Goal: Share content

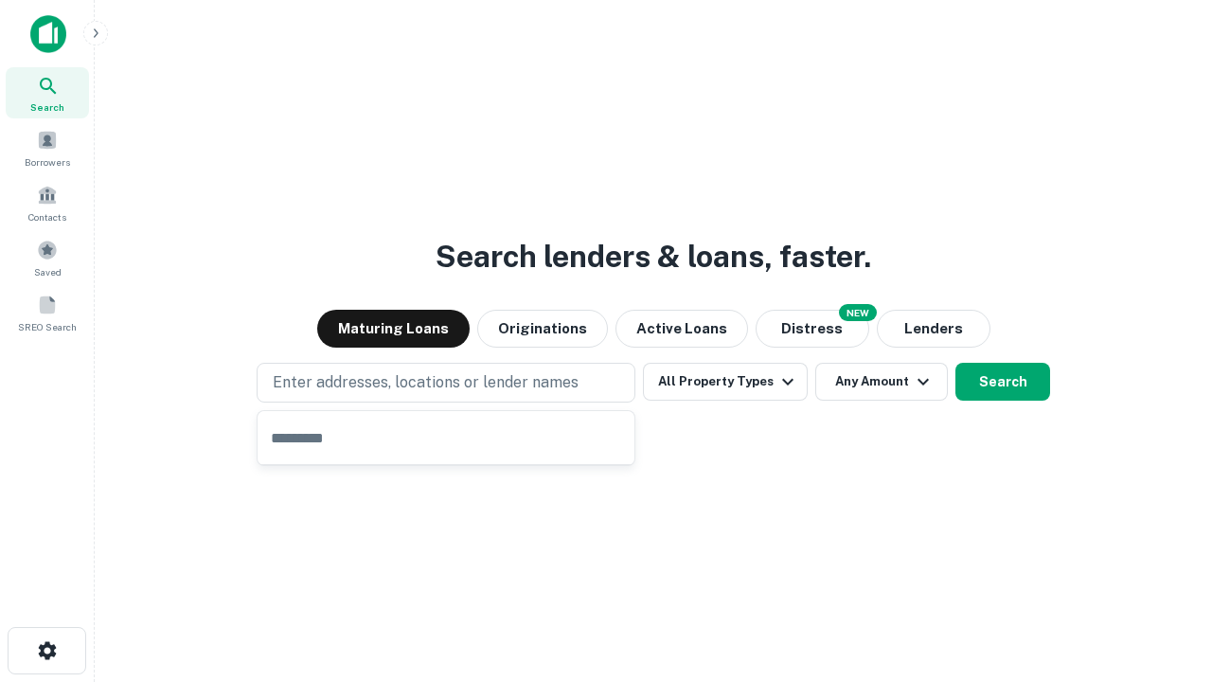
type input "**********"
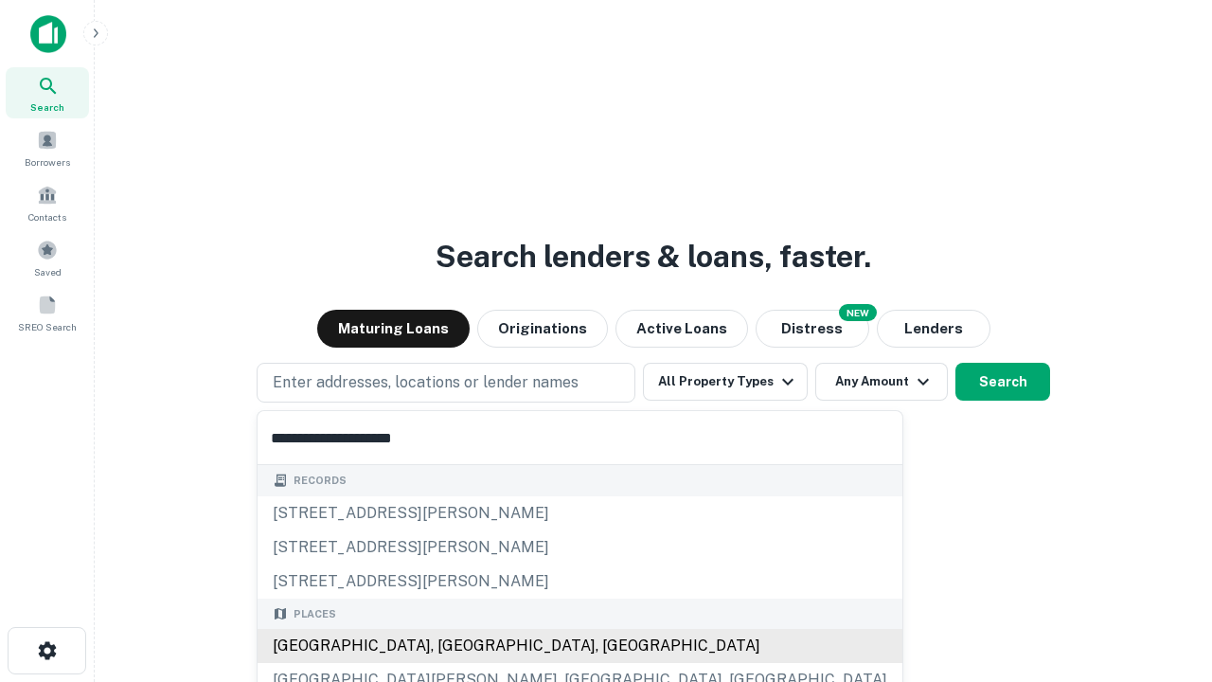
click at [453, 646] on div "[GEOGRAPHIC_DATA], [GEOGRAPHIC_DATA], [GEOGRAPHIC_DATA]" at bounding box center [580, 646] width 645 height 34
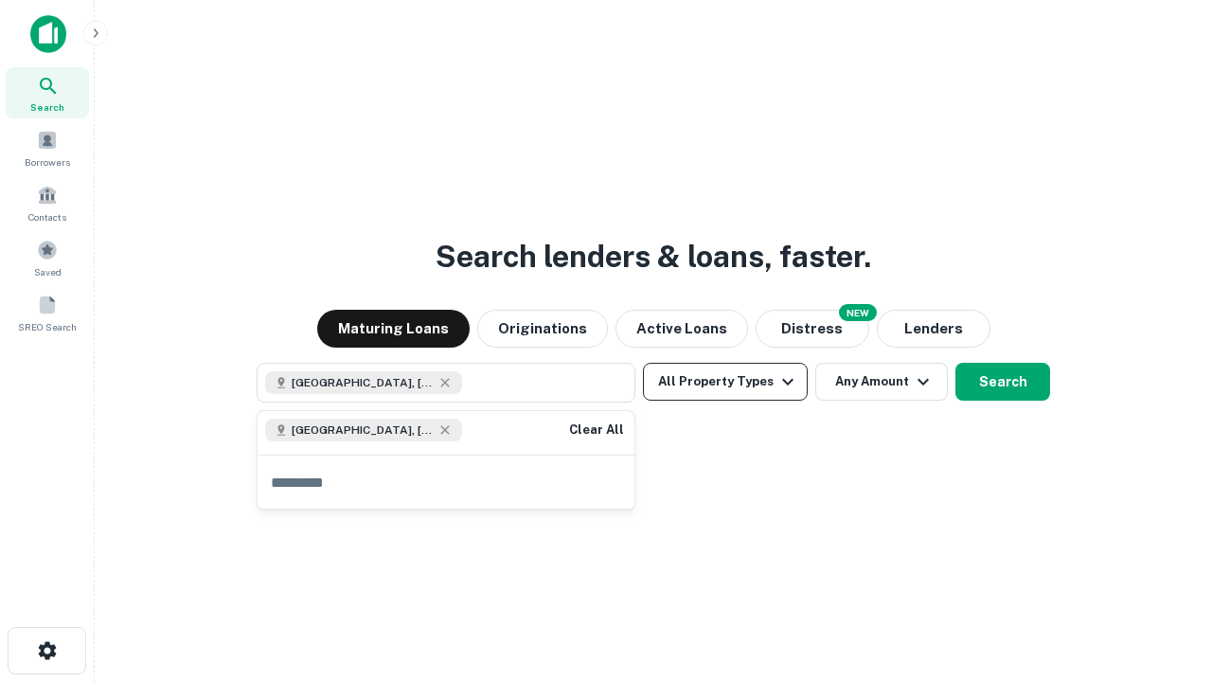
click at [726, 382] on button "All Property Types" at bounding box center [725, 382] width 165 height 38
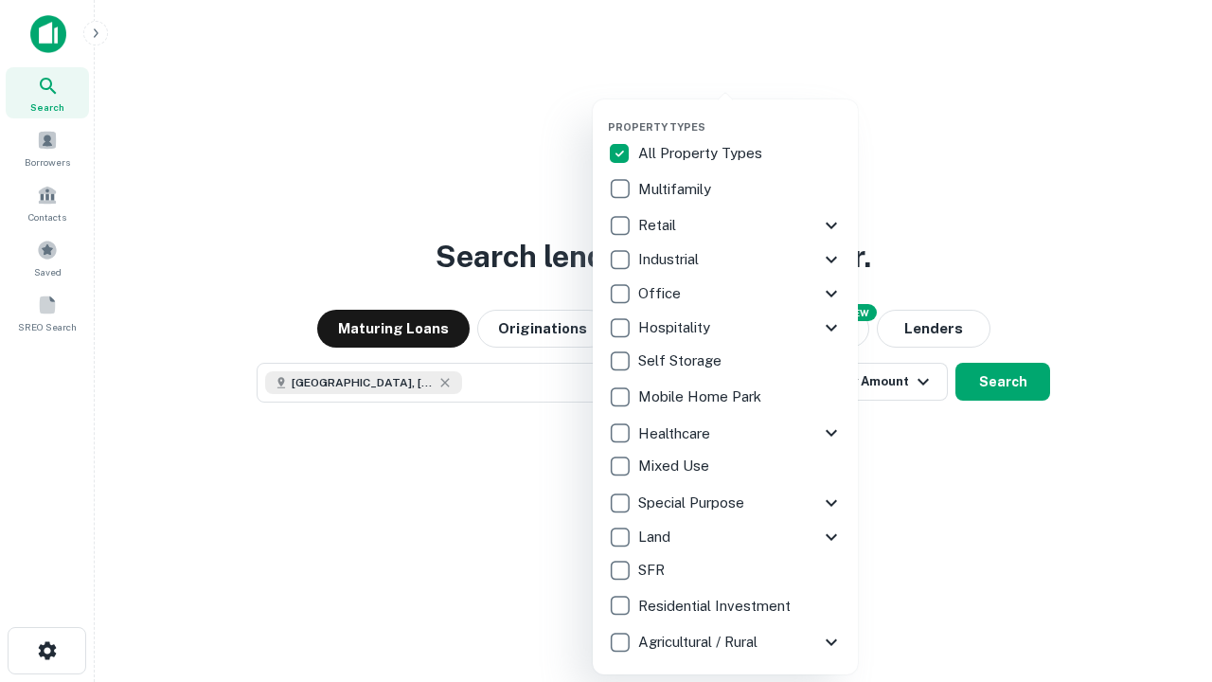
click at [741, 115] on button "button" at bounding box center [740, 115] width 265 height 1
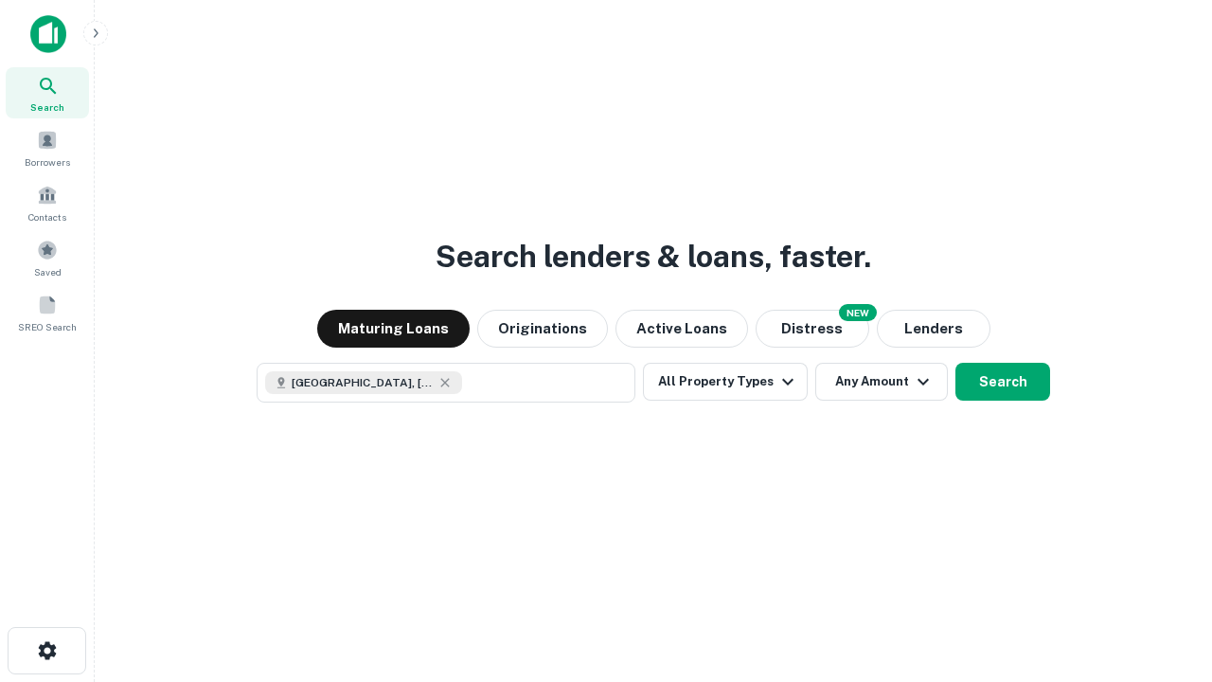
scroll to position [30, 0]
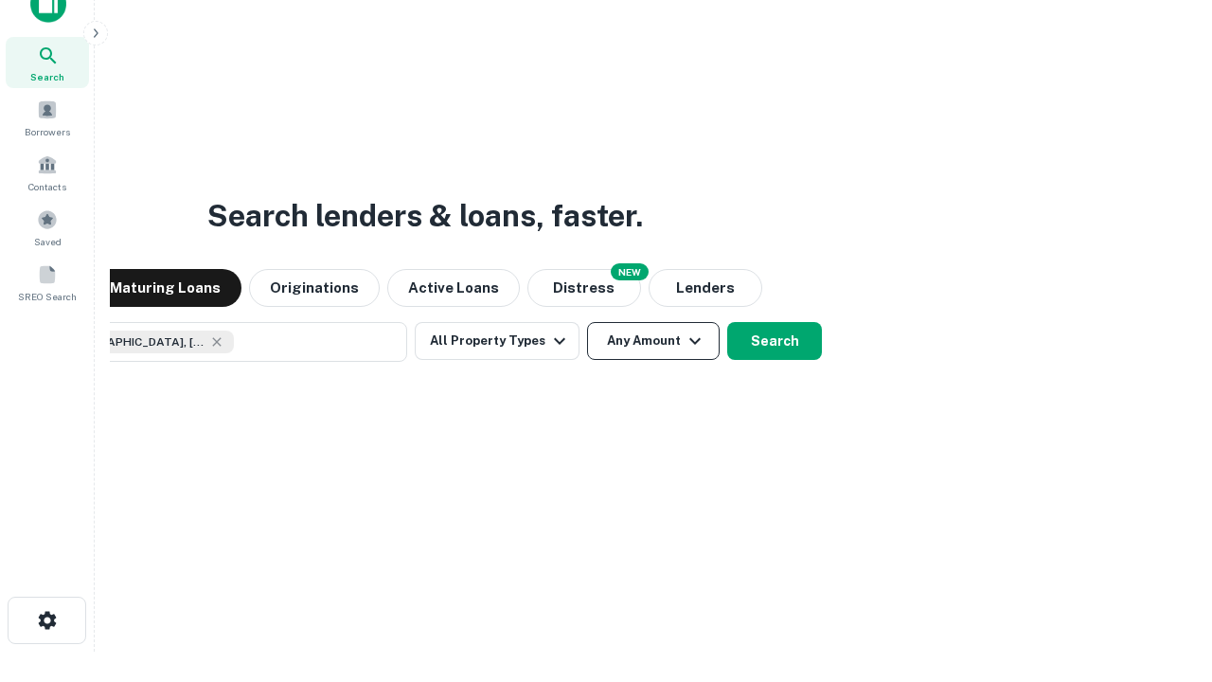
click at [587, 322] on button "Any Amount" at bounding box center [653, 341] width 133 height 38
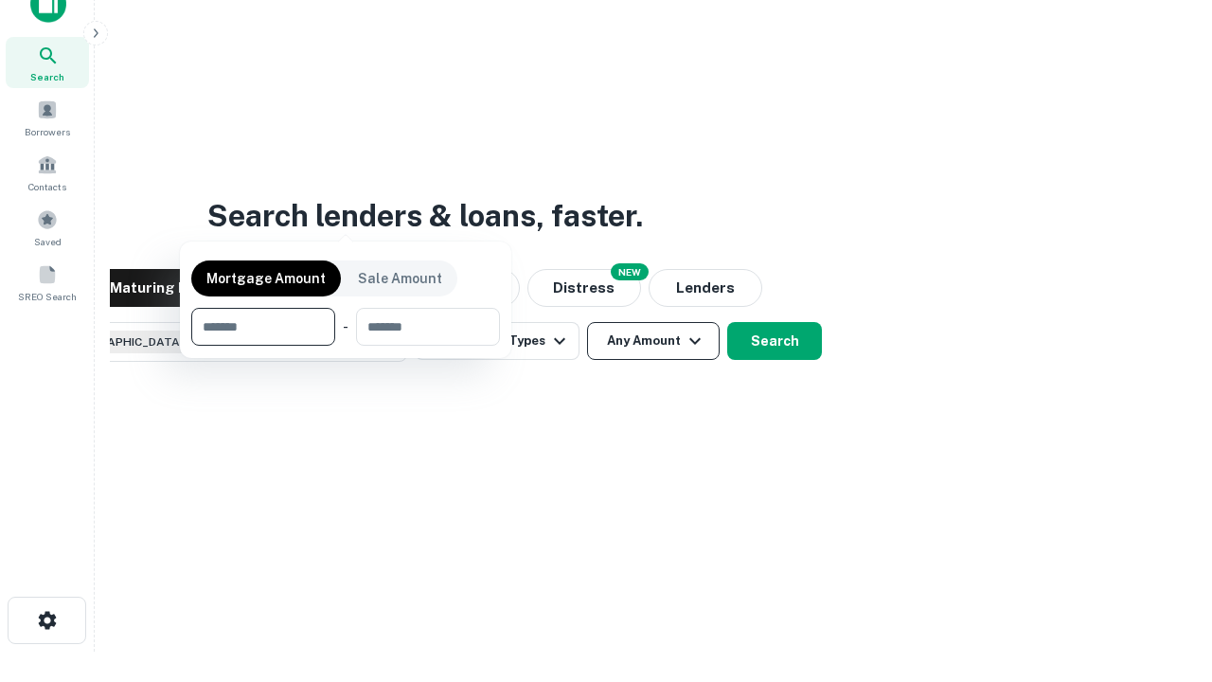
scroll to position [136, 536]
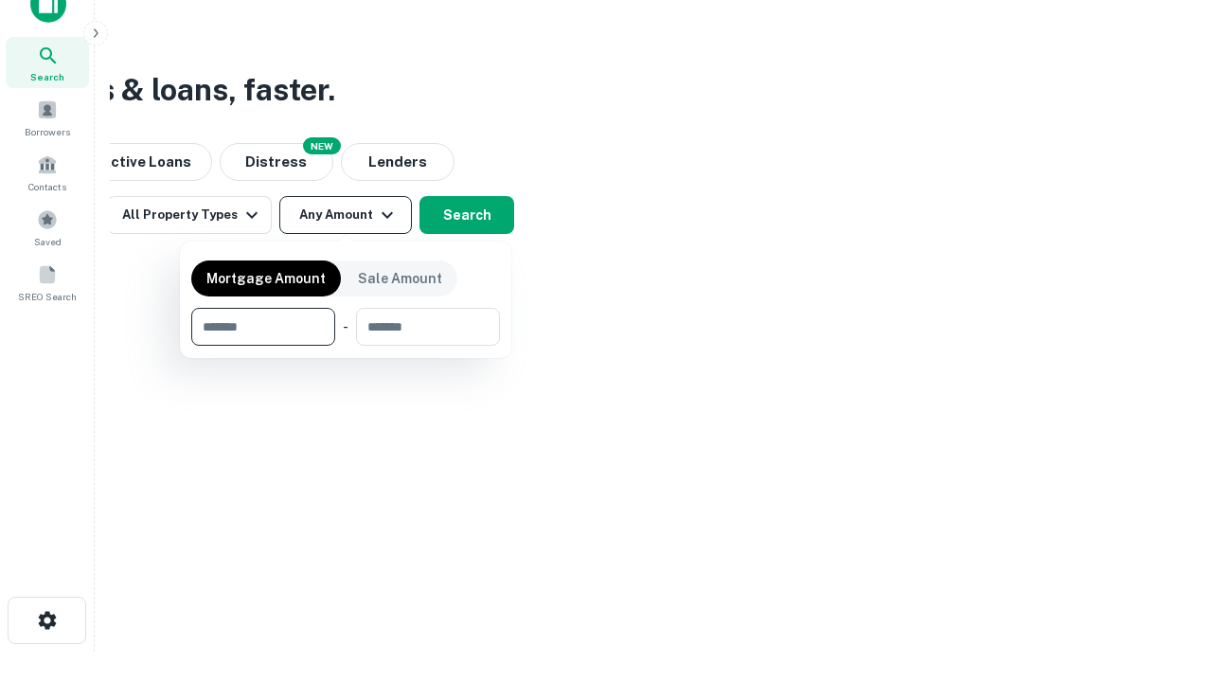
type input "*******"
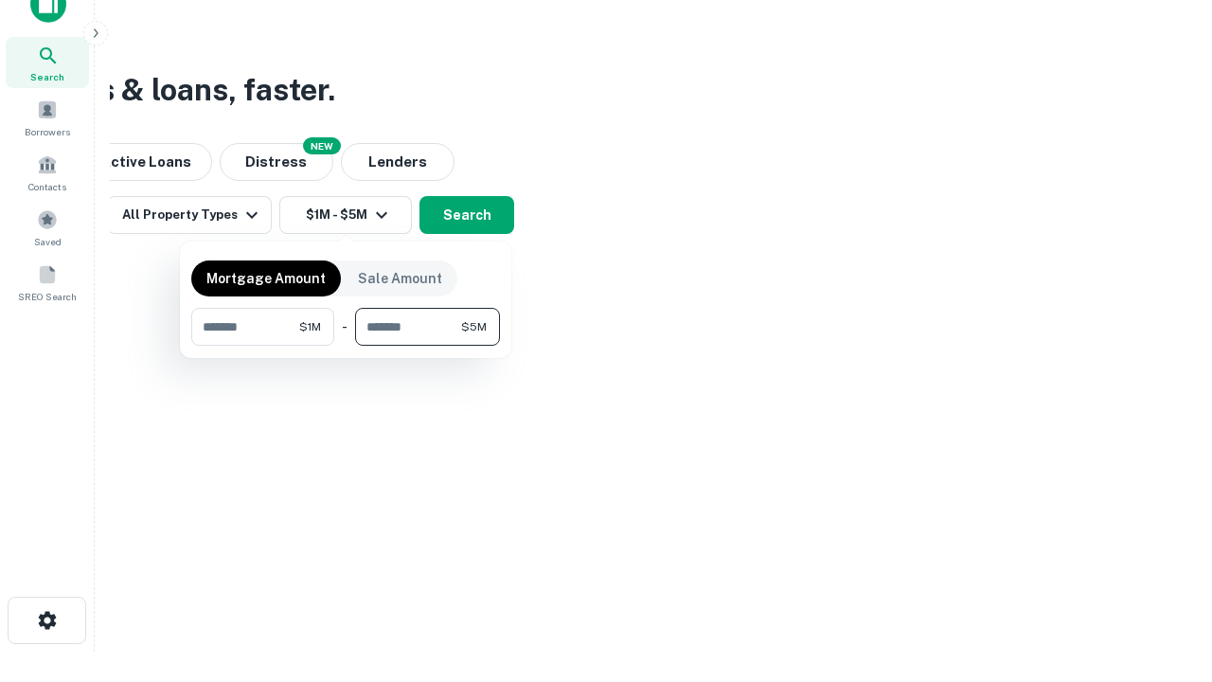
type input "*******"
click at [346, 346] on button "button" at bounding box center [345, 346] width 309 height 1
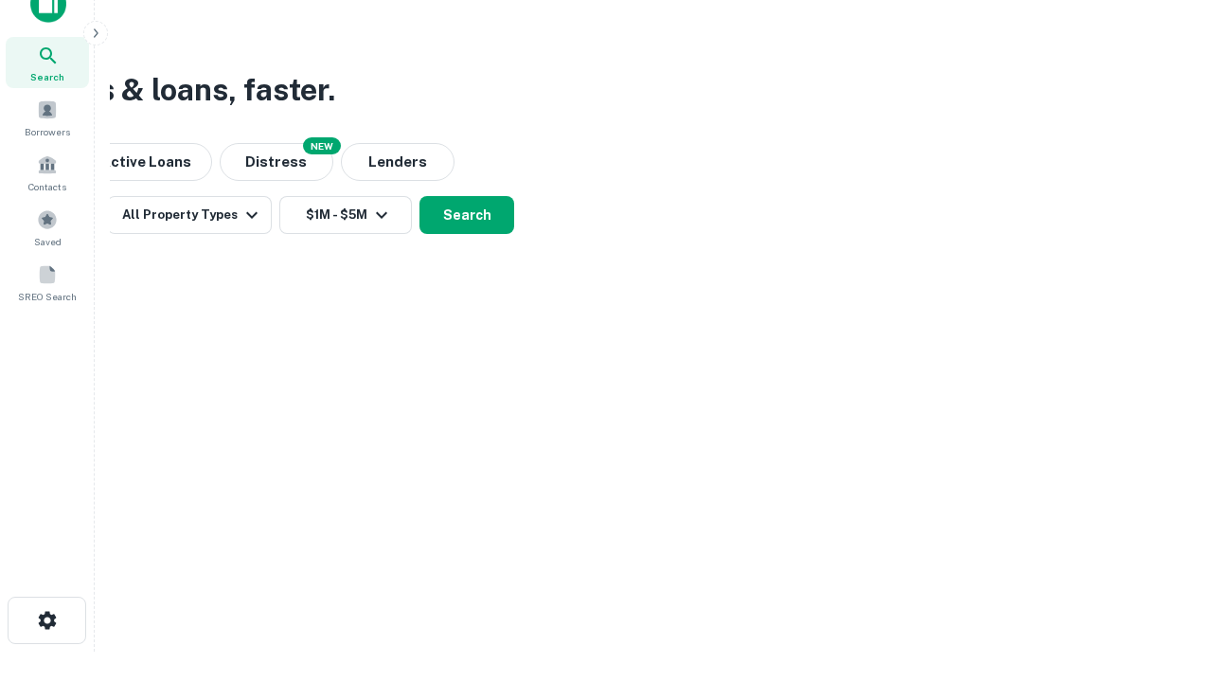
scroll to position [30, 0]
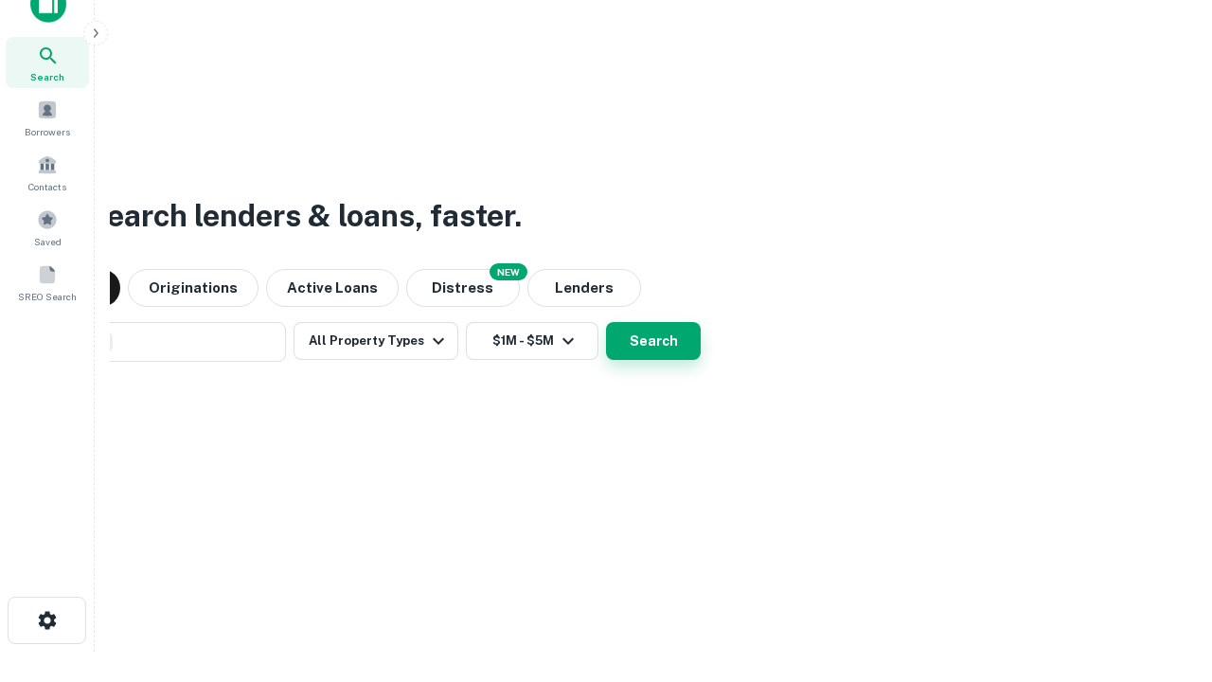
click at [606, 322] on button "Search" at bounding box center [653, 341] width 95 height 38
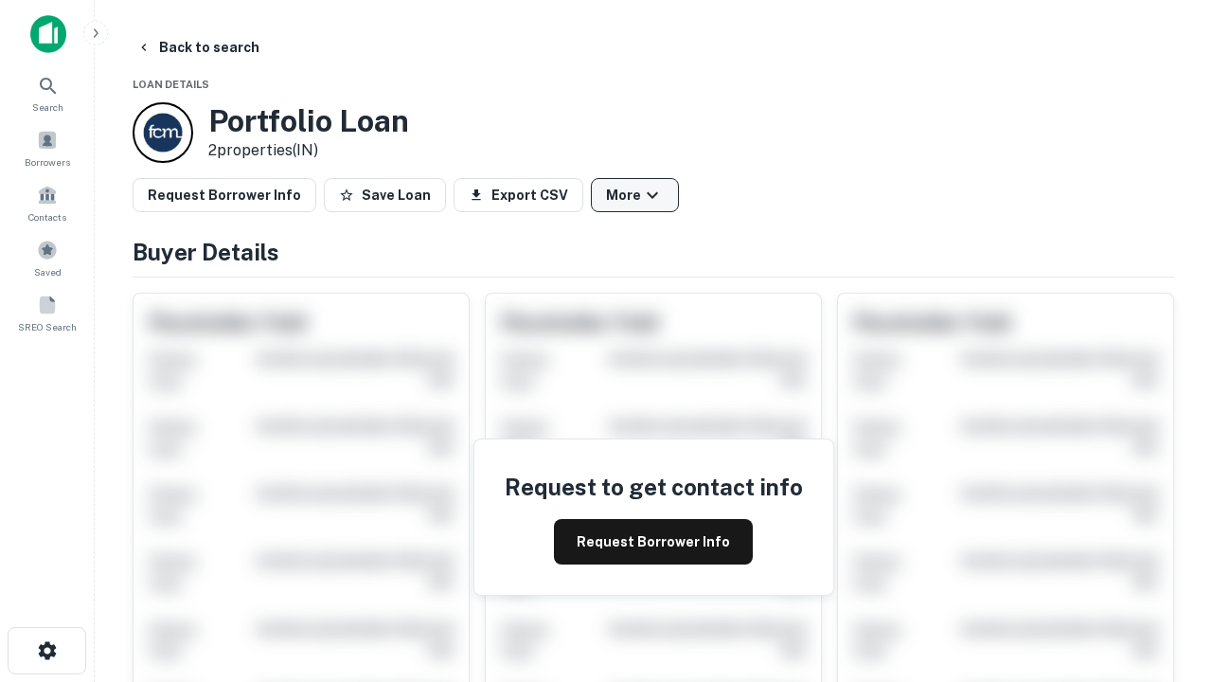
click at [635, 195] on button "More" at bounding box center [635, 195] width 88 height 34
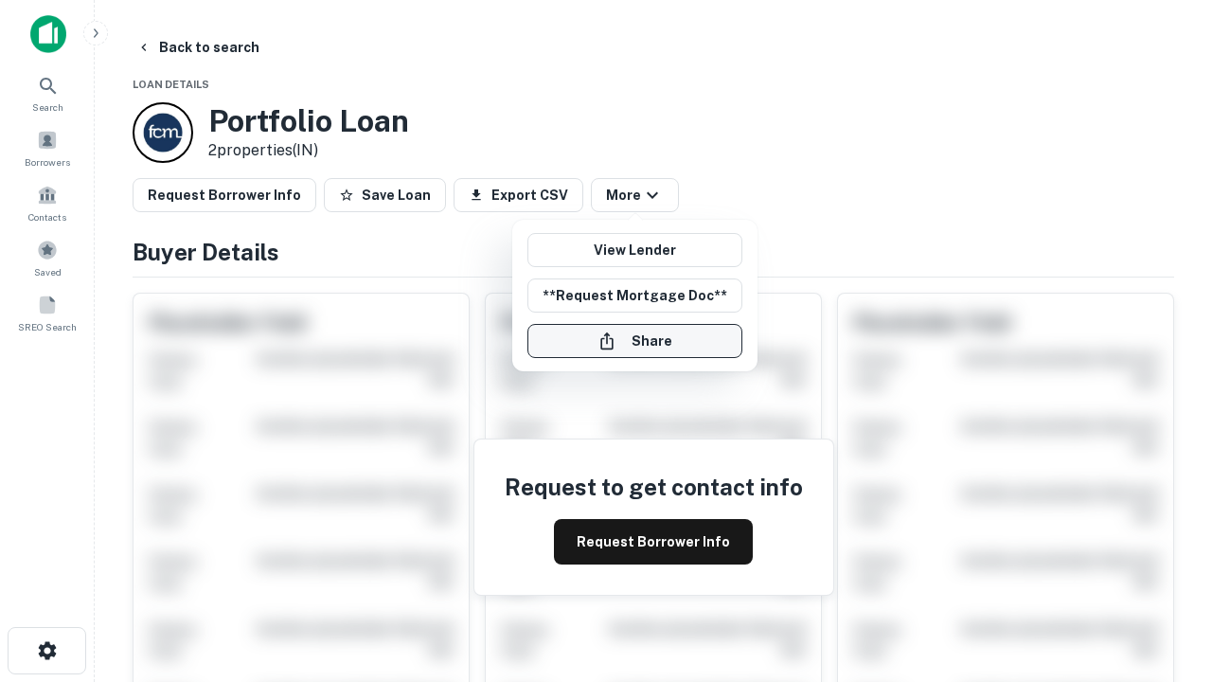
click at [635, 341] on button "Share" at bounding box center [635, 341] width 215 height 34
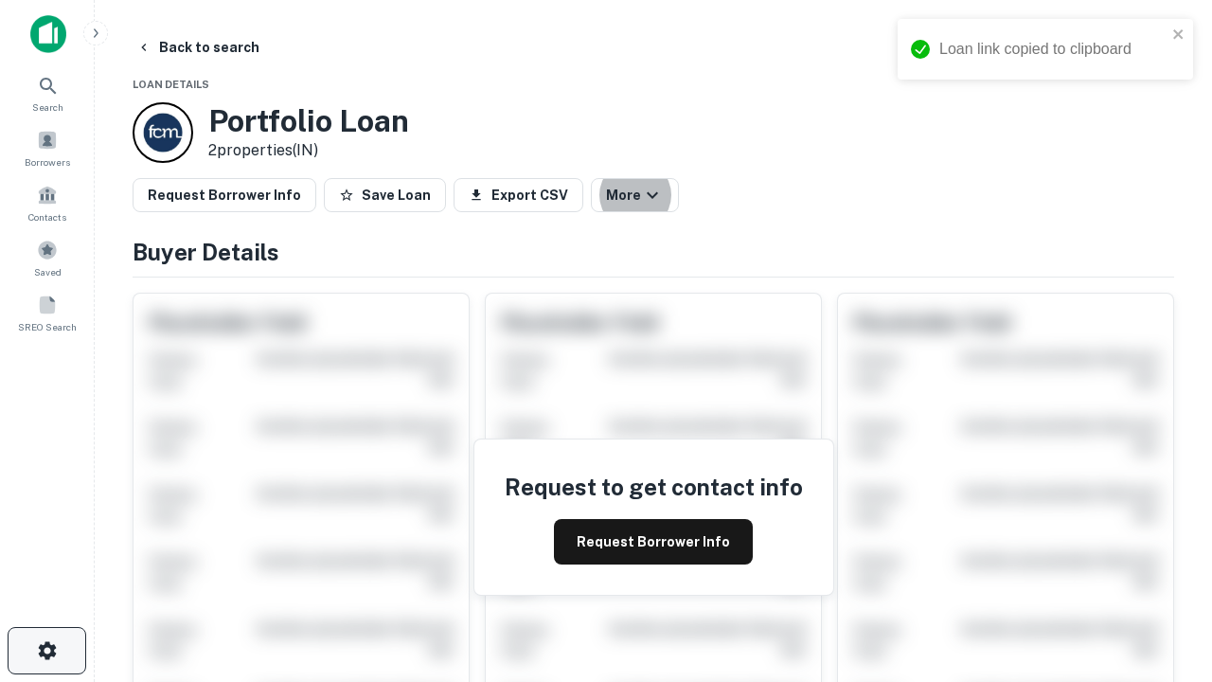
click at [46, 651] on icon "button" at bounding box center [47, 650] width 23 height 23
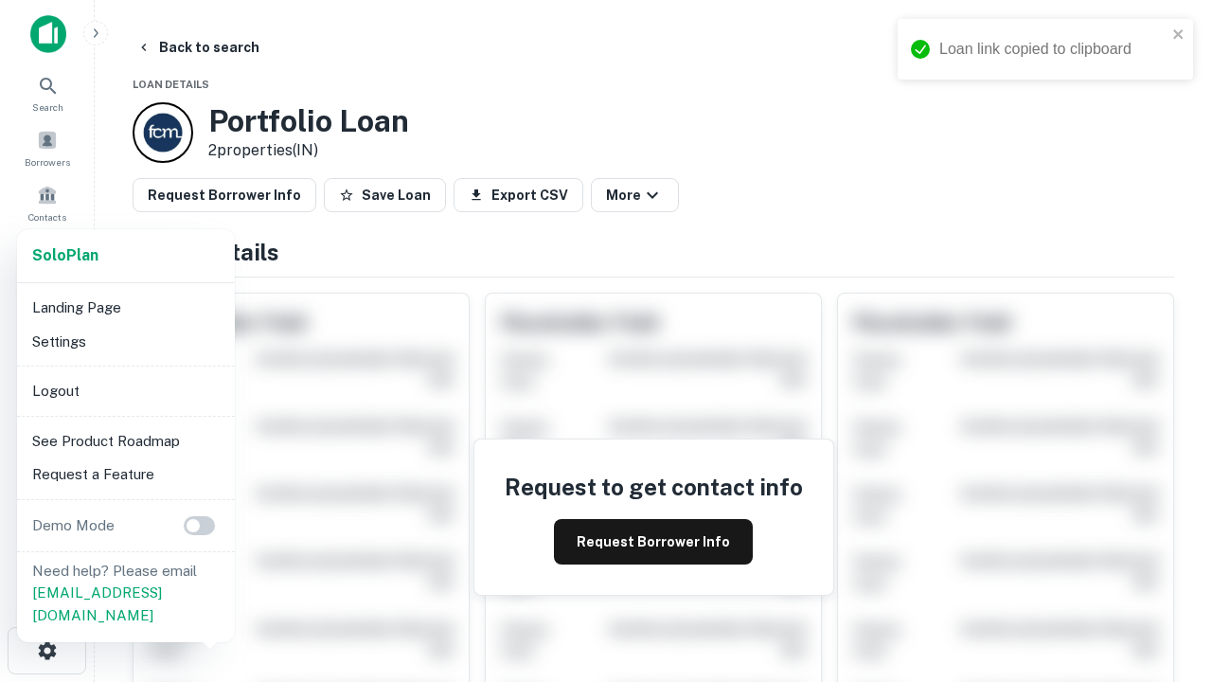
click at [125, 390] on li "Logout" at bounding box center [126, 391] width 203 height 34
